Goal: Task Accomplishment & Management: Manage account settings

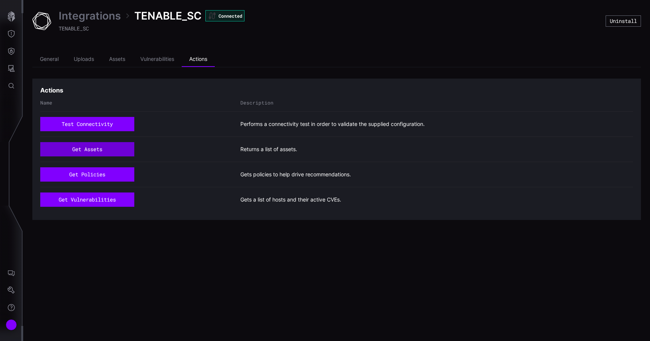
click at [109, 148] on button "get assets" at bounding box center [87, 149] width 94 height 14
click at [77, 144] on button "get assets" at bounding box center [87, 149] width 94 height 14
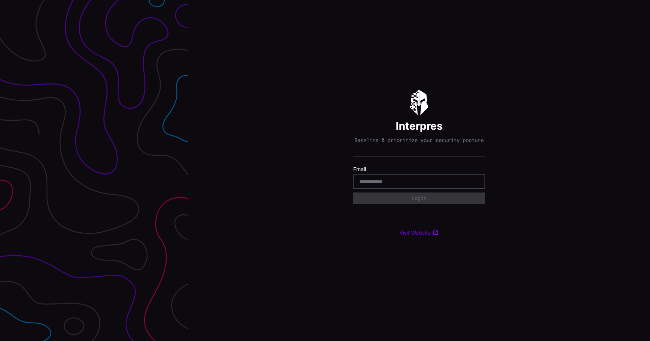
click at [466, 109] on div "Interpres Baseline & prioritize your security posture Email Login Visit Website" at bounding box center [419, 163] width 132 height 146
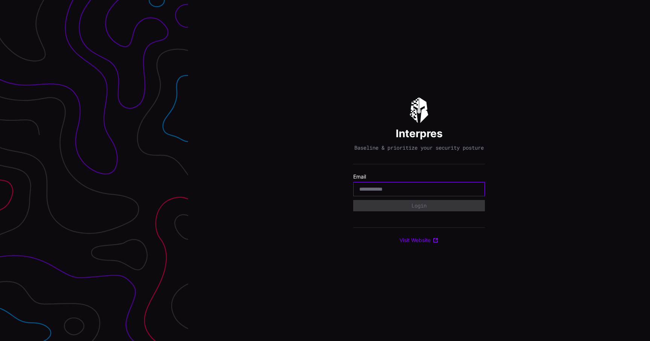
click at [430, 192] on input "email" at bounding box center [419, 189] width 120 height 7
click at [418, 192] on input "email" at bounding box center [419, 189] width 120 height 7
type input "**********"
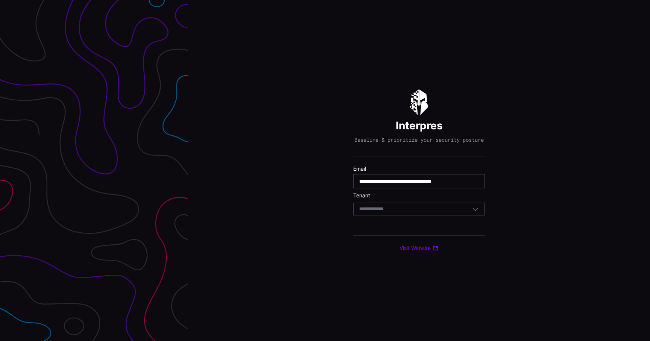
click at [404, 211] on div "Select Tenant" at bounding box center [415, 209] width 113 height 7
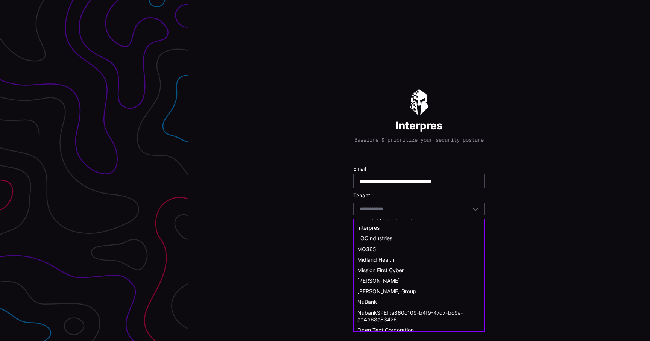
scroll to position [230, 0]
click at [381, 298] on div "NuBank" at bounding box center [418, 301] width 123 height 7
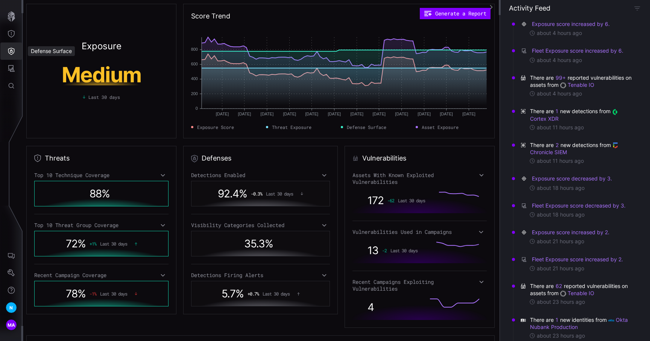
click at [14, 53] on icon "Defense Surface" at bounding box center [12, 51] width 8 height 8
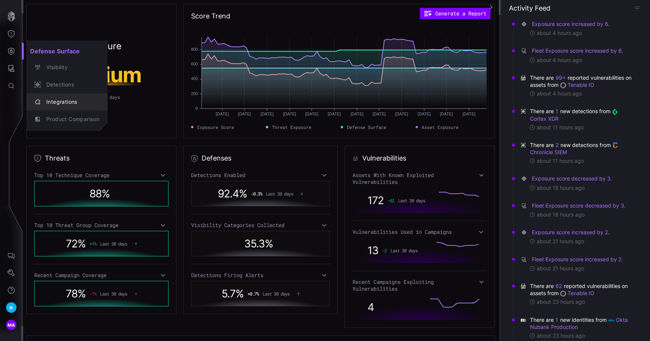
click at [60, 101] on div "Integrations" at bounding box center [70, 101] width 57 height 9
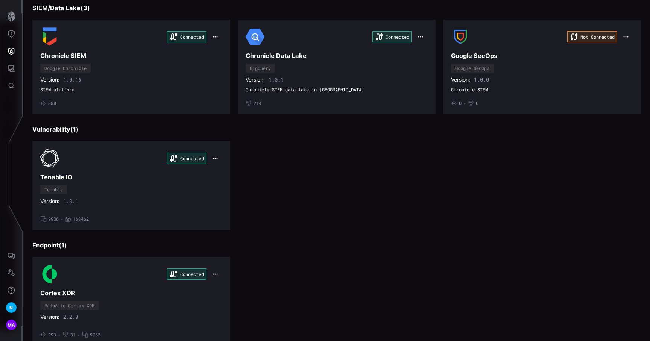
scroll to position [82, 0]
click at [496, 78] on div "Version: 1.0.0" at bounding box center [542, 80] width 182 height 7
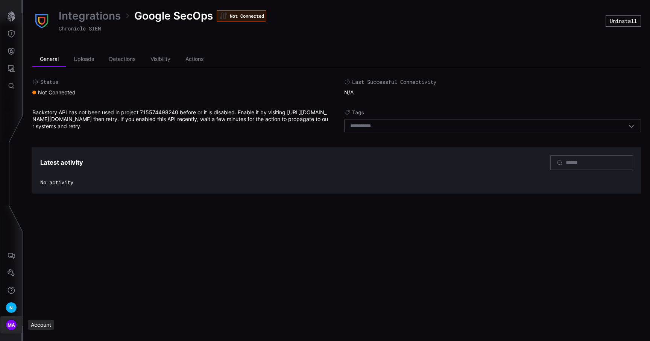
click at [12, 329] on div "MA" at bounding box center [11, 324] width 11 height 11
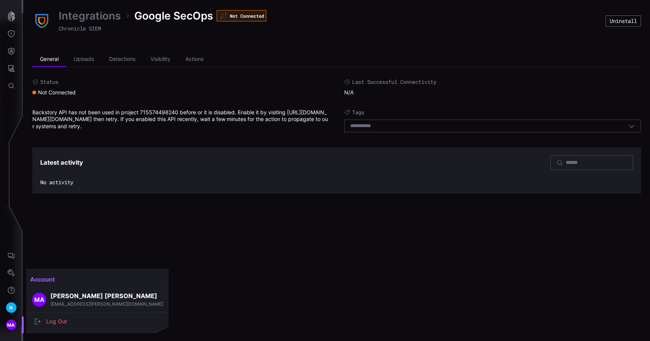
click at [10, 299] on div at bounding box center [325, 170] width 650 height 341
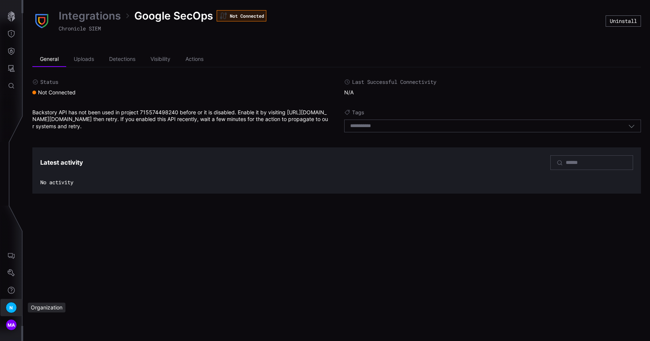
click at [10, 306] on span "N" at bounding box center [10, 308] width 3 height 8
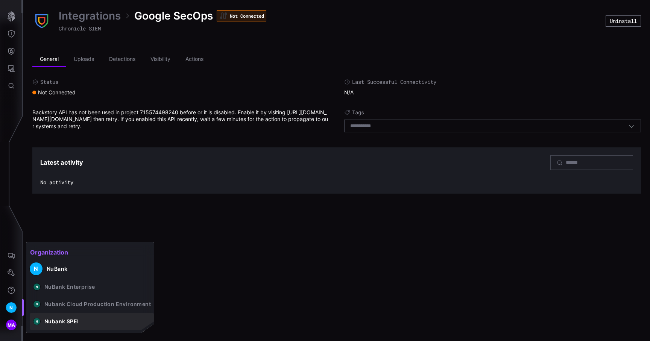
click at [68, 321] on div "Nubank SPEI" at bounding box center [61, 321] width 34 height 7
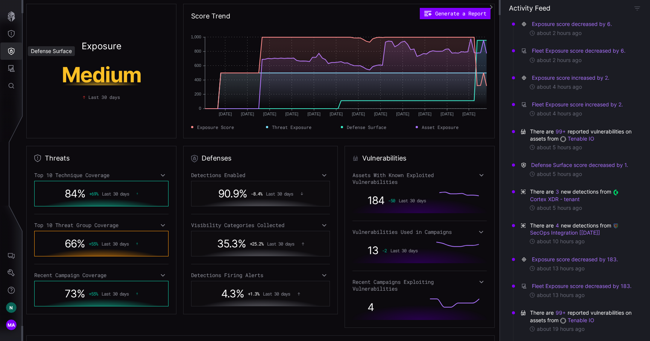
click at [13, 53] on icon "Defense Surface" at bounding box center [11, 51] width 6 height 7
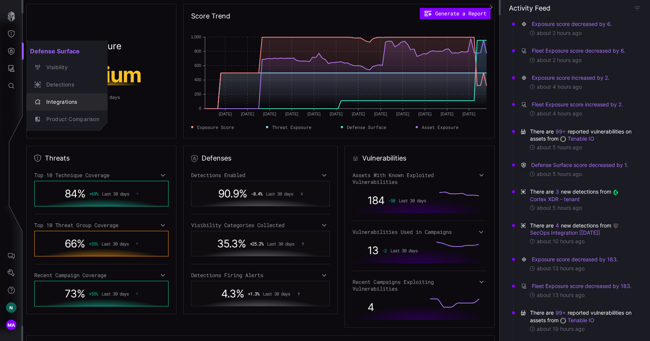
click at [55, 105] on div "Integrations" at bounding box center [70, 101] width 57 height 9
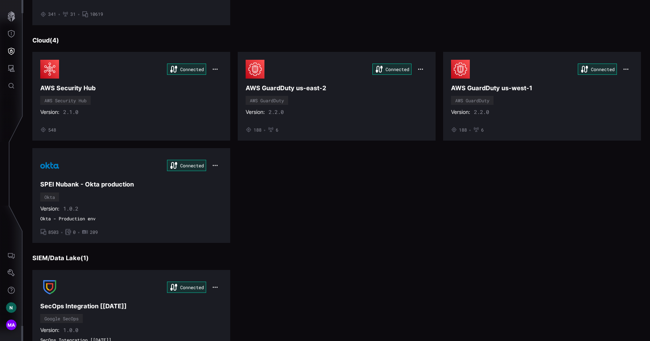
scroll to position [417, 0]
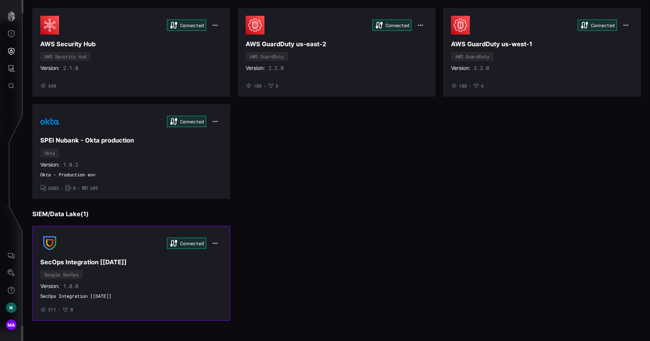
click at [117, 274] on div "Connected SecOps Integration [Sep 2025] Google SecOps Version: 1.0.0 SecOps Int…" at bounding box center [131, 273] width 182 height 79
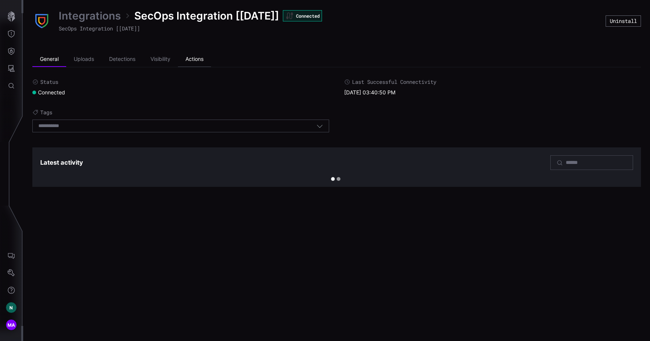
click at [203, 57] on li "Actions" at bounding box center [194, 59] width 33 height 15
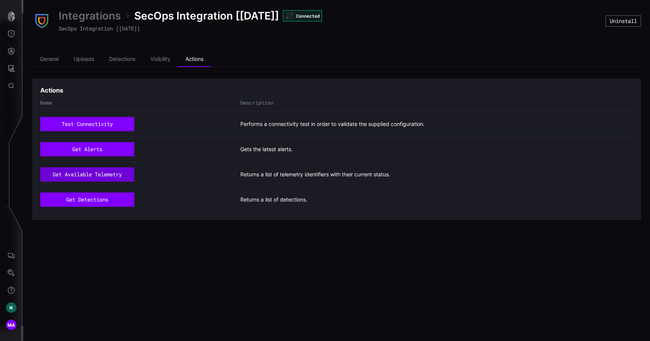
click at [109, 173] on button "get available telemetry" at bounding box center [87, 174] width 94 height 14
click at [154, 56] on li "Visibility" at bounding box center [160, 59] width 35 height 15
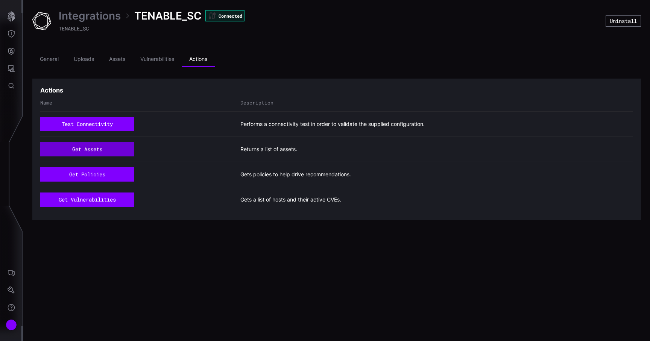
click at [113, 144] on button "get assets" at bounding box center [87, 149] width 94 height 14
click at [112, 148] on button "get assets" at bounding box center [87, 149] width 94 height 14
click at [102, 152] on button "get assets" at bounding box center [87, 149] width 94 height 14
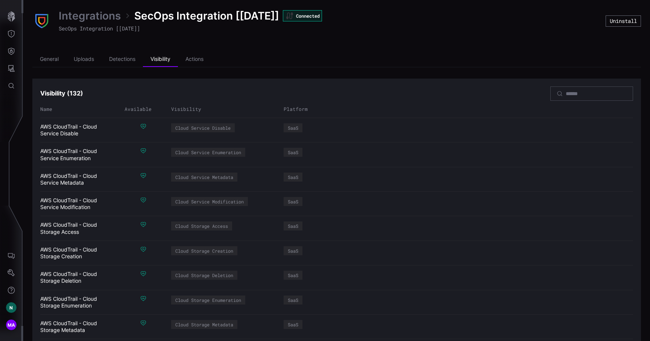
click at [99, 19] on link "Integrations" at bounding box center [90, 16] width 62 height 14
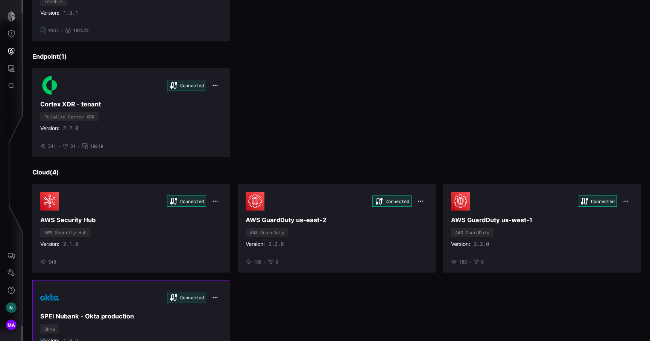
scroll to position [239, 0]
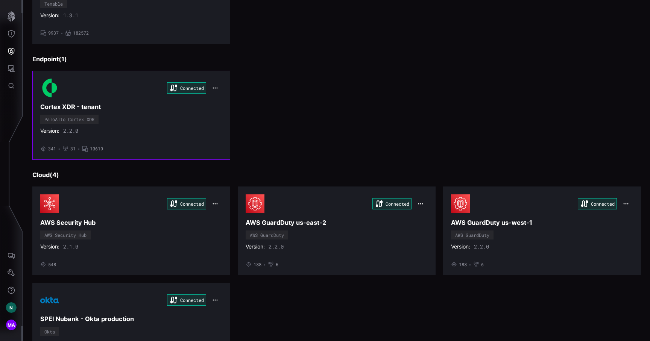
click at [135, 138] on div "Connected Cortex XDR - tenant PaloAlto Cortex XDR Version: 2.2.0 • 341 • 31 • 1…" at bounding box center [131, 115] width 182 height 73
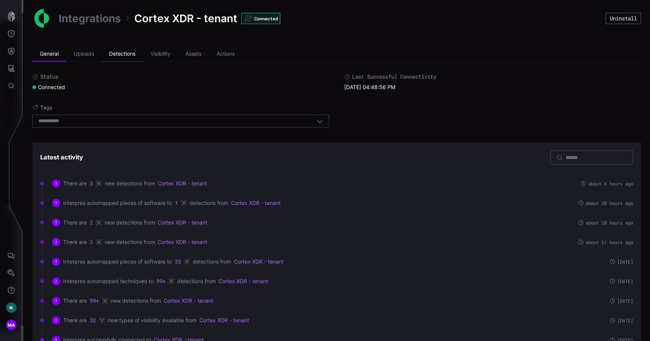
click at [124, 57] on li "Detections" at bounding box center [121, 54] width 41 height 15
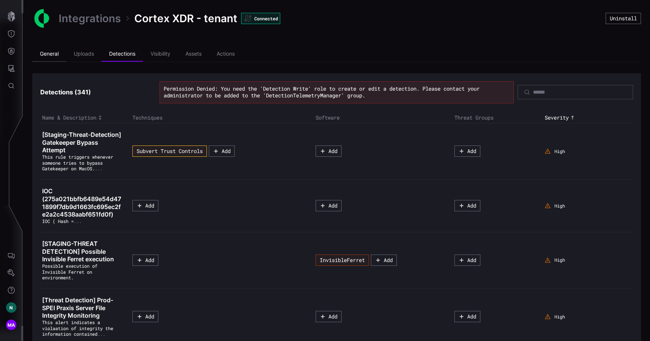
click at [56, 51] on li "General" at bounding box center [49, 54] width 34 height 15
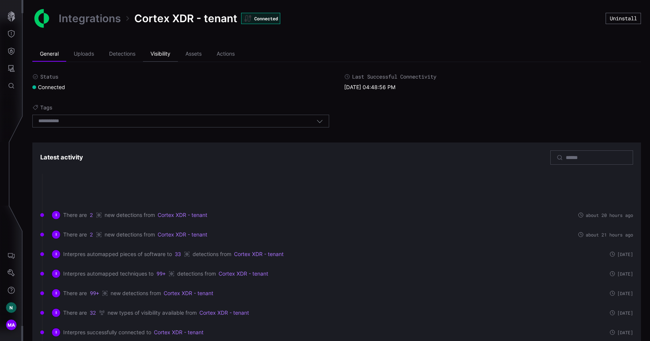
click at [149, 50] on li "Visibility" at bounding box center [160, 54] width 35 height 15
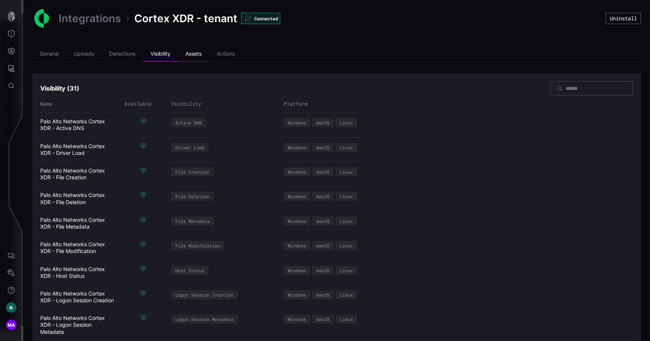
click at [200, 52] on li "Assets" at bounding box center [193, 54] width 31 height 15
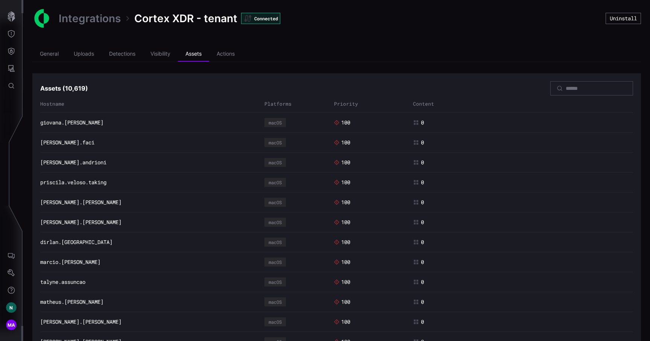
click at [52, 127] on div "giovana.pinheiro macOS 100 0" at bounding box center [336, 122] width 592 height 9
click at [56, 125] on link "giovana.pinheiro" at bounding box center [71, 122] width 63 height 7
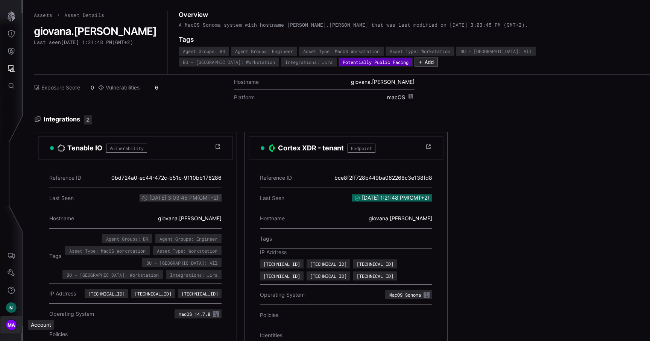
click at [11, 323] on span "MA" at bounding box center [12, 325] width 8 height 8
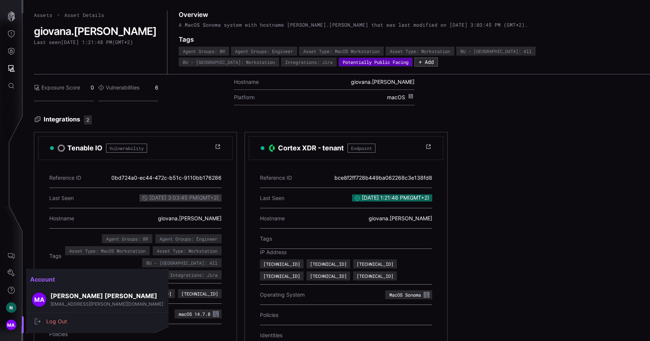
click at [8, 312] on div at bounding box center [325, 170] width 650 height 341
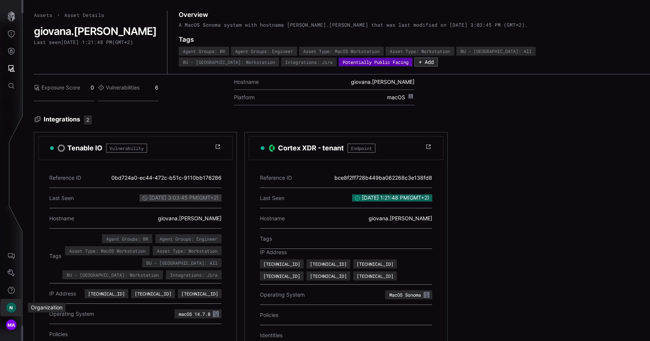
click at [11, 309] on span "N" at bounding box center [10, 308] width 3 height 8
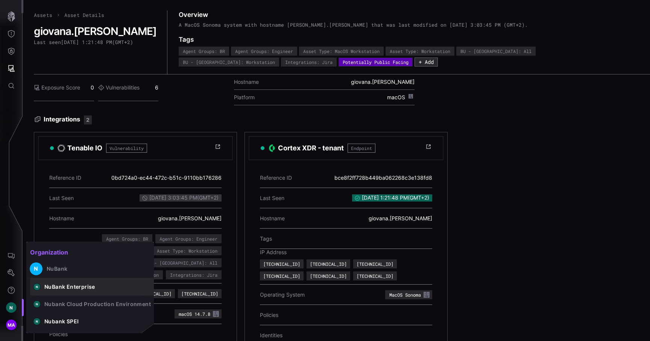
click at [58, 287] on div "NuBank Enterprise" at bounding box center [69, 286] width 51 height 7
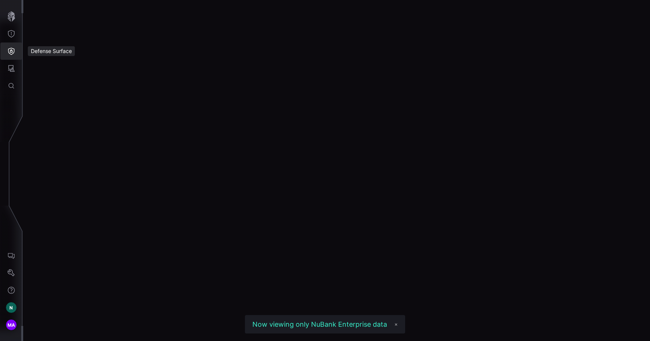
click at [12, 54] on icon "Defense Surface" at bounding box center [12, 51] width 8 height 8
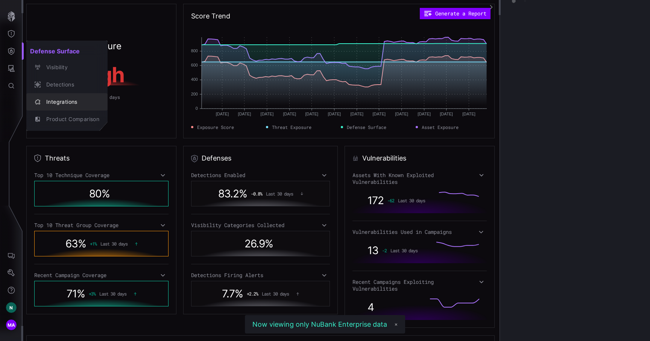
click at [57, 107] on button "Integrations" at bounding box center [66, 101] width 81 height 17
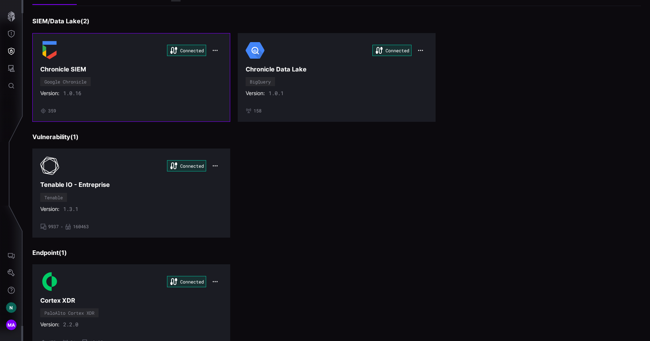
scroll to position [78, 0]
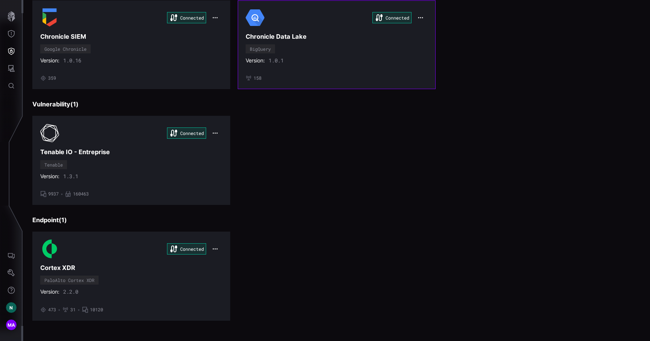
click at [313, 68] on div "Connected Chronicle Data Lake BigQuery Version: 1.0.1 • 158" at bounding box center [336, 44] width 182 height 73
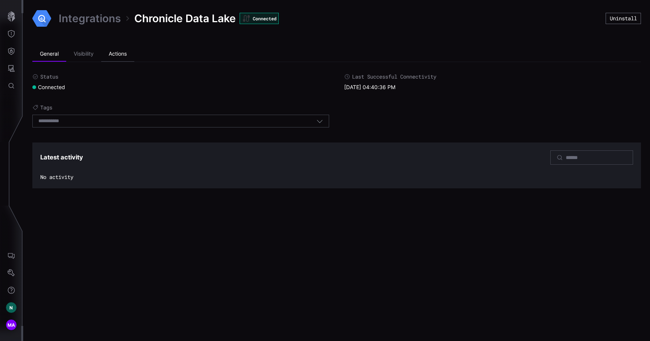
click at [118, 52] on li "Actions" at bounding box center [117, 54] width 33 height 15
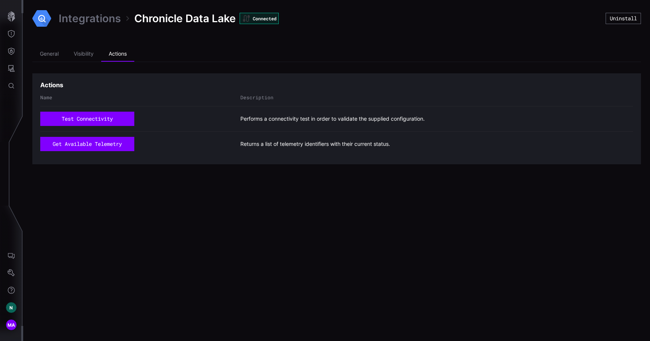
click at [87, 11] on div "Integrations Chronicle Data Lake Connected" at bounding box center [318, 18] width 573 height 19
click at [86, 18] on link "Integrations" at bounding box center [90, 19] width 62 height 14
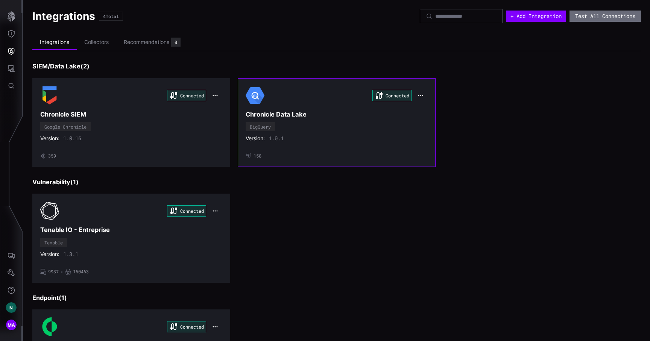
click at [419, 91] on button "button" at bounding box center [420, 95] width 14 height 11
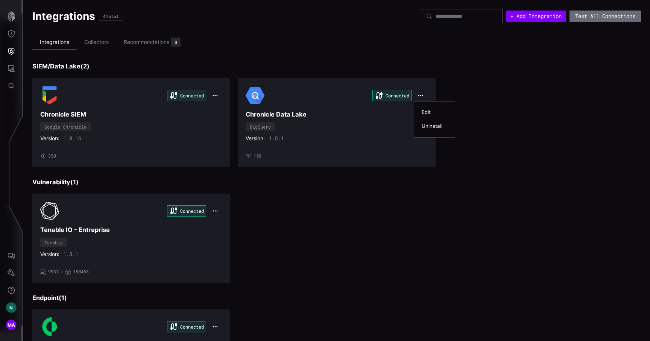
click at [426, 112] on div "Edit" at bounding box center [434, 112] width 26 height 6
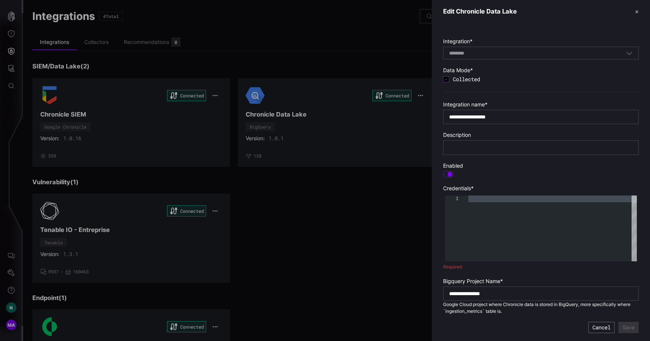
click at [13, 124] on div at bounding box center [325, 170] width 650 height 341
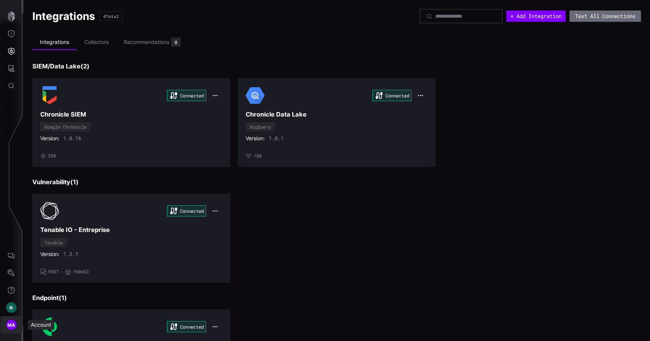
click at [12, 323] on span "MA" at bounding box center [12, 325] width 8 height 8
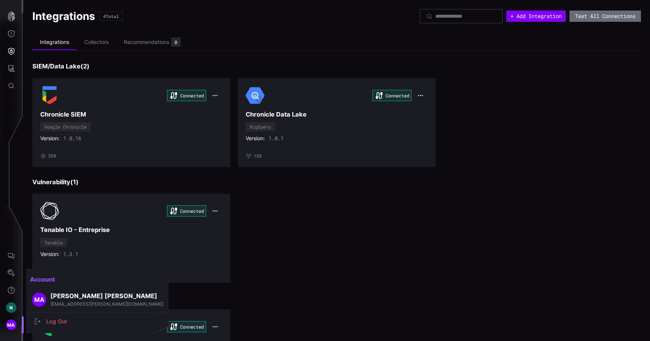
click at [12, 309] on div at bounding box center [325, 170] width 650 height 341
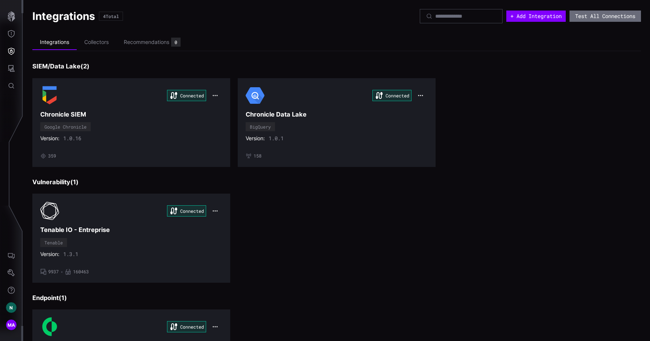
click at [12, 309] on span "N" at bounding box center [10, 308] width 3 height 8
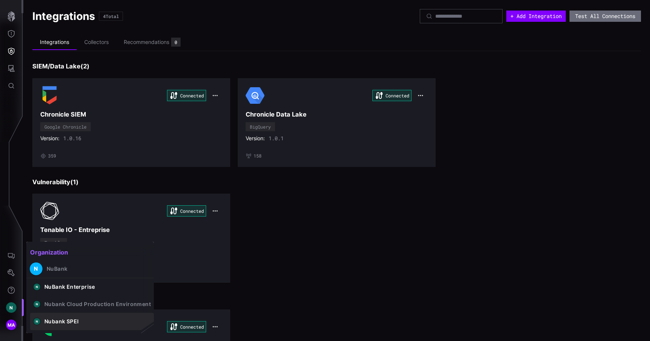
click at [58, 327] on button "N Nubank SPEI" at bounding box center [92, 321] width 124 height 17
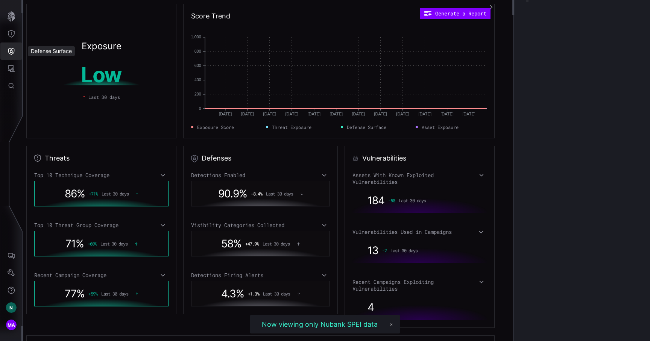
click at [12, 55] on button "Defense Surface" at bounding box center [11, 50] width 22 height 17
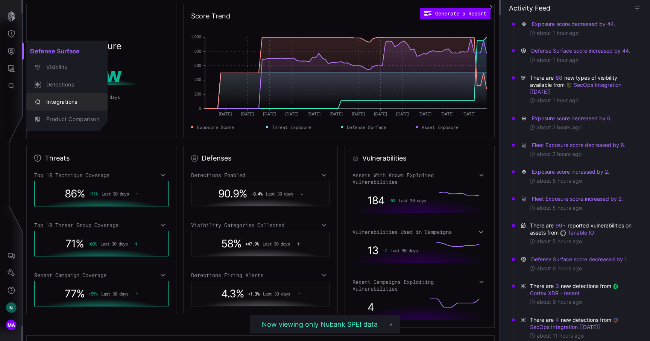
click at [67, 106] on div "Integrations" at bounding box center [70, 101] width 57 height 9
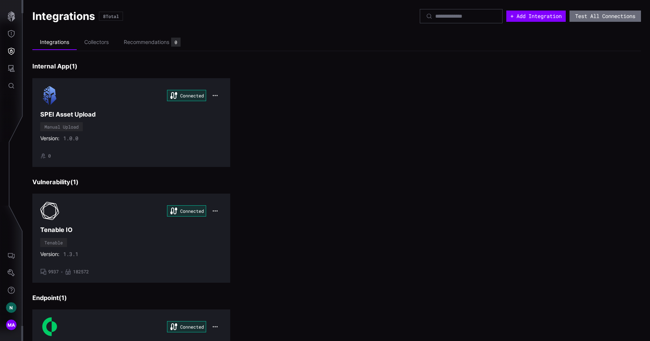
scroll to position [5, 0]
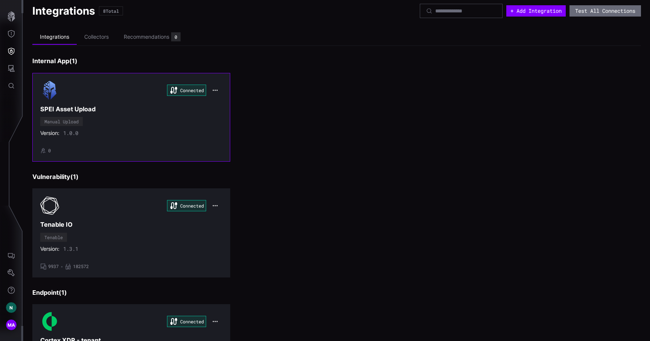
click at [214, 87] on icon "button" at bounding box center [215, 90] width 6 height 6
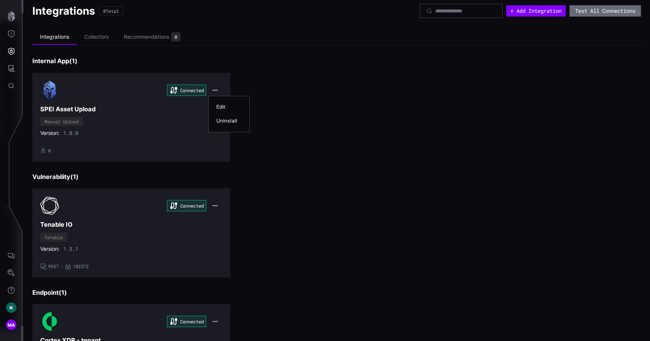
click at [220, 105] on div "Edit" at bounding box center [229, 107] width 26 height 6
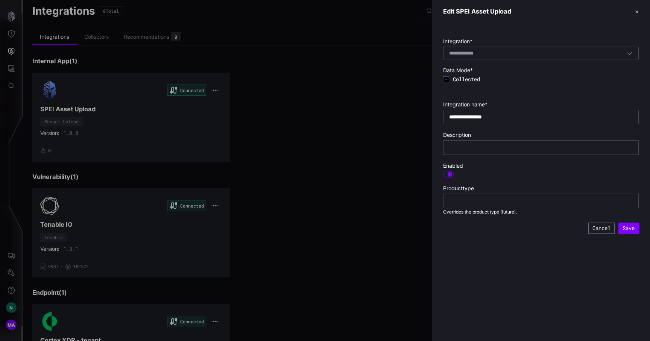
click at [260, 150] on div at bounding box center [325, 170] width 650 height 341
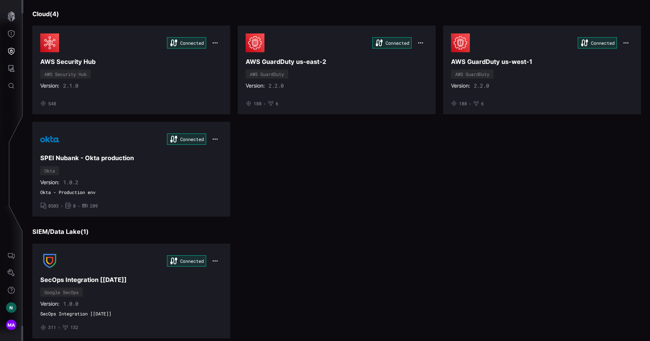
scroll to position [417, 0]
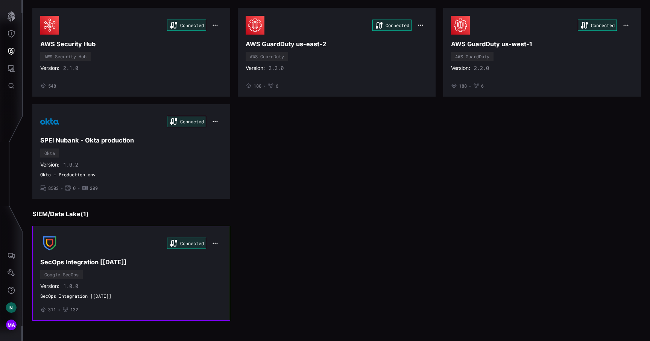
click at [216, 244] on icon "button" at bounding box center [215, 243] width 6 height 6
click at [218, 262] on div "Edit" at bounding box center [229, 260] width 26 height 6
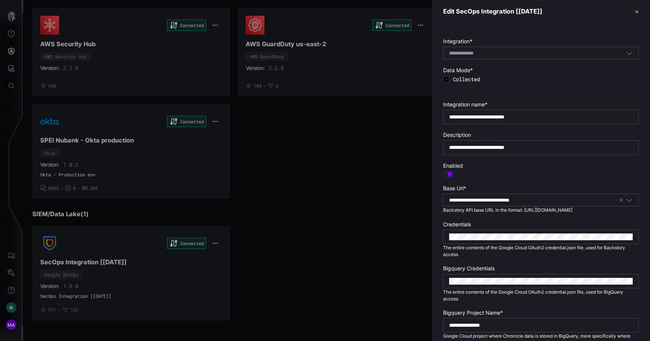
scroll to position [32, 0]
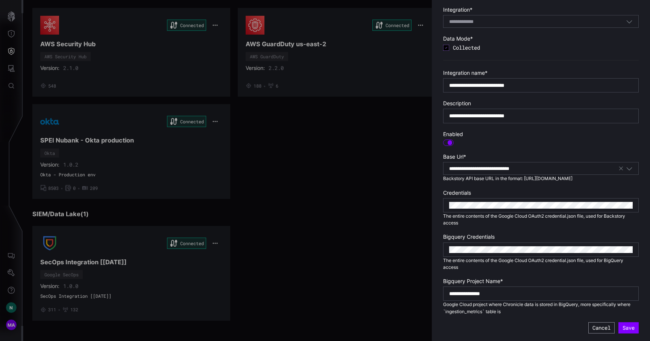
click at [606, 327] on button "Cancel" at bounding box center [601, 327] width 26 height 11
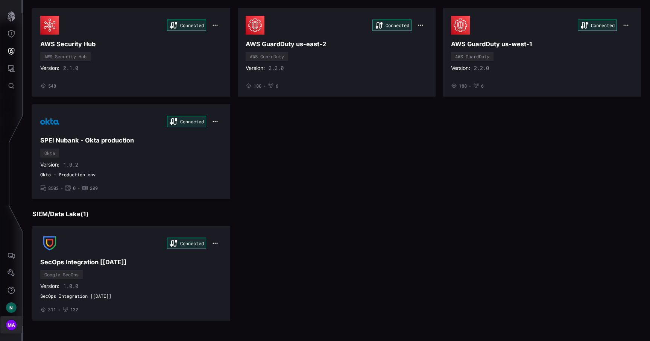
click at [9, 324] on span "MA" at bounding box center [12, 325] width 8 height 8
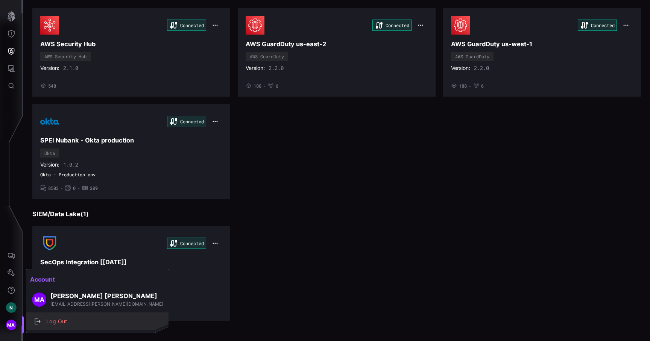
click at [38, 323] on icon "button" at bounding box center [38, 321] width 6 height 6
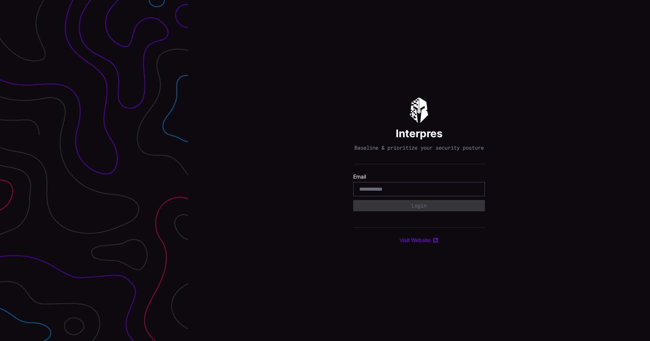
click at [133, 287] on div at bounding box center [94, 170] width 188 height 341
